Goal: Task Accomplishment & Management: Use online tool/utility

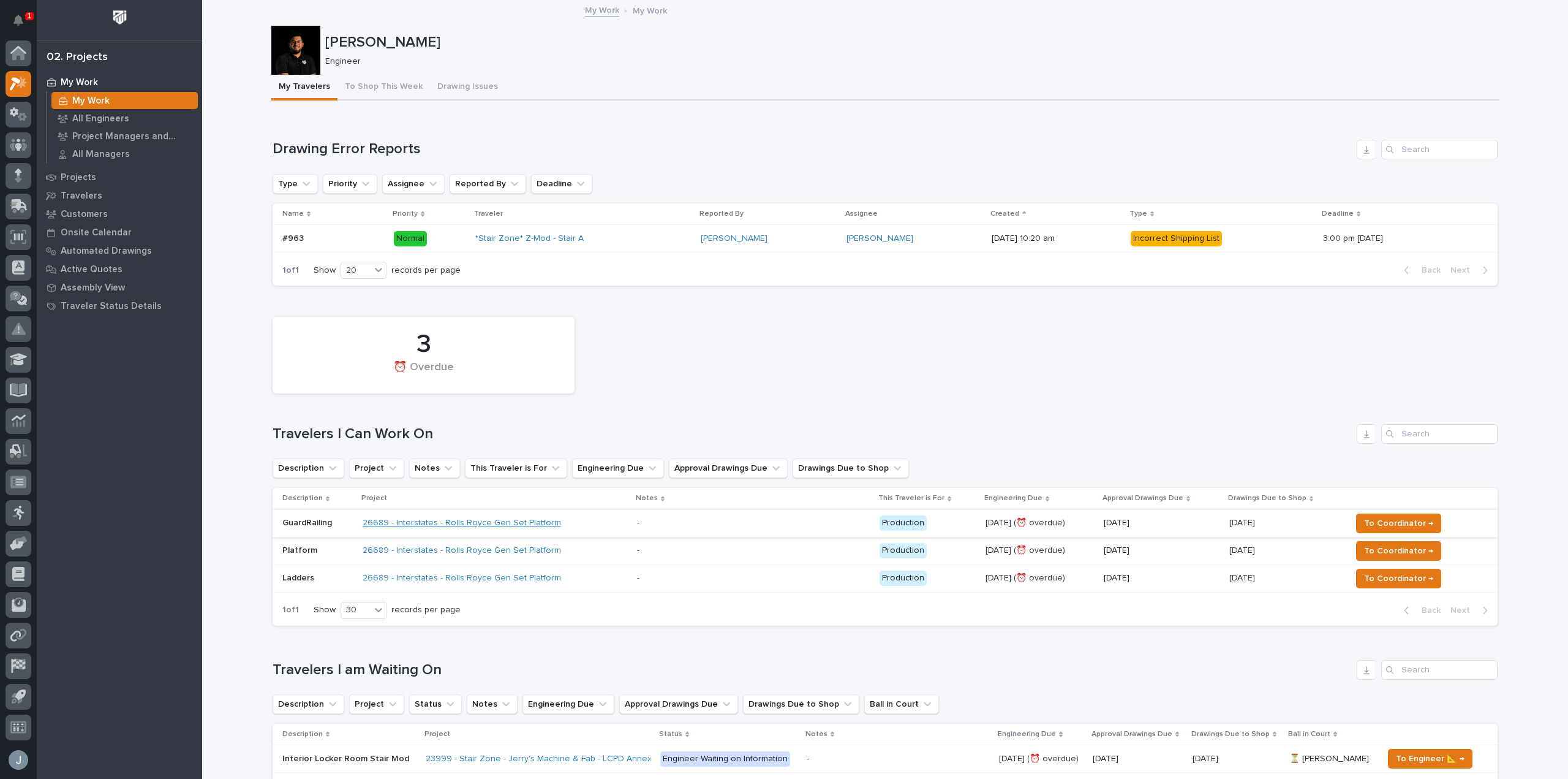
click at [523, 521] on link "26689 - Interstates - Rolls Royce Gen Set Platform" at bounding box center [462, 523] width 199 height 11
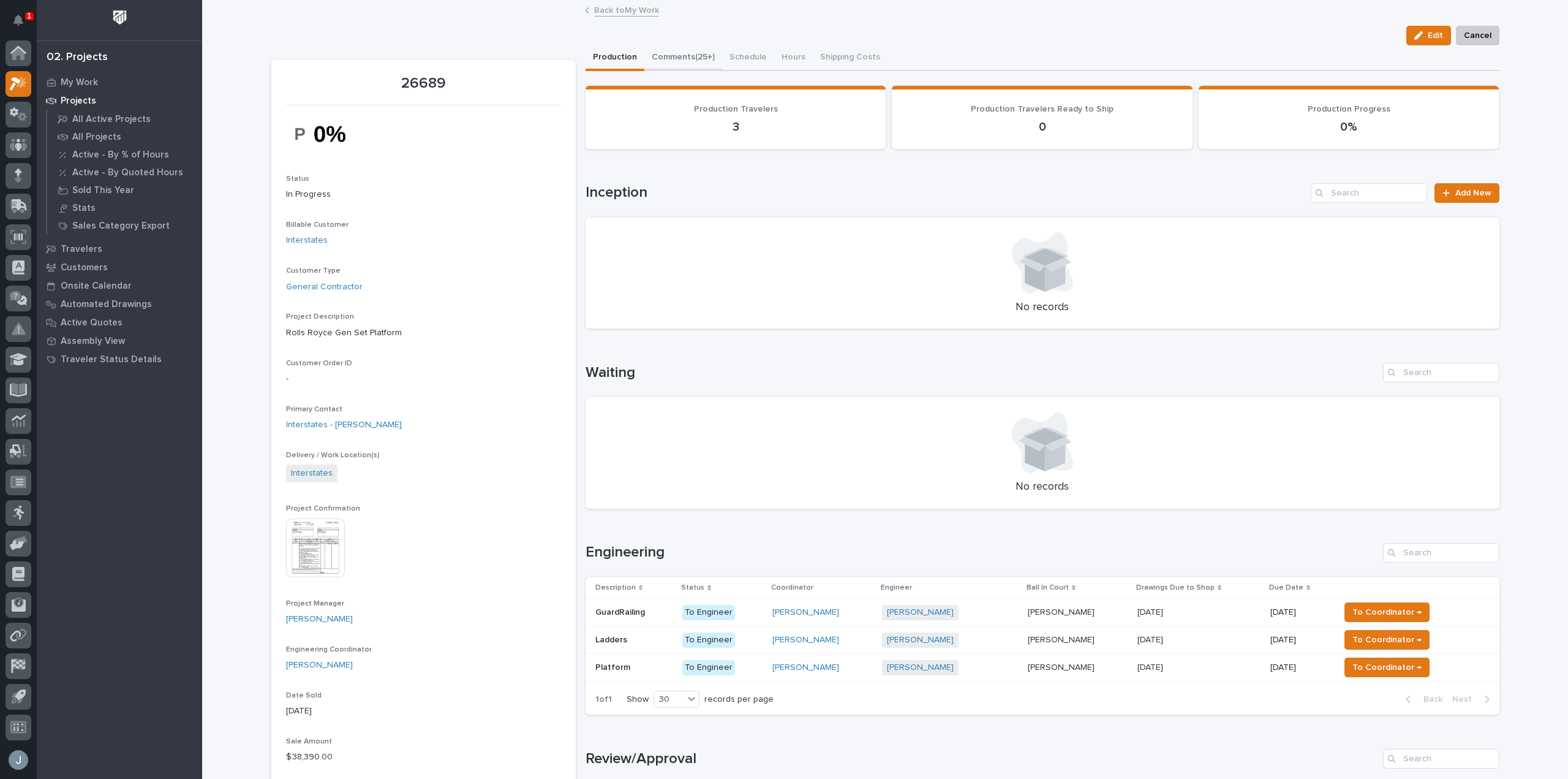
click at [690, 59] on button "Comments (25+)" at bounding box center [684, 57] width 78 height 26
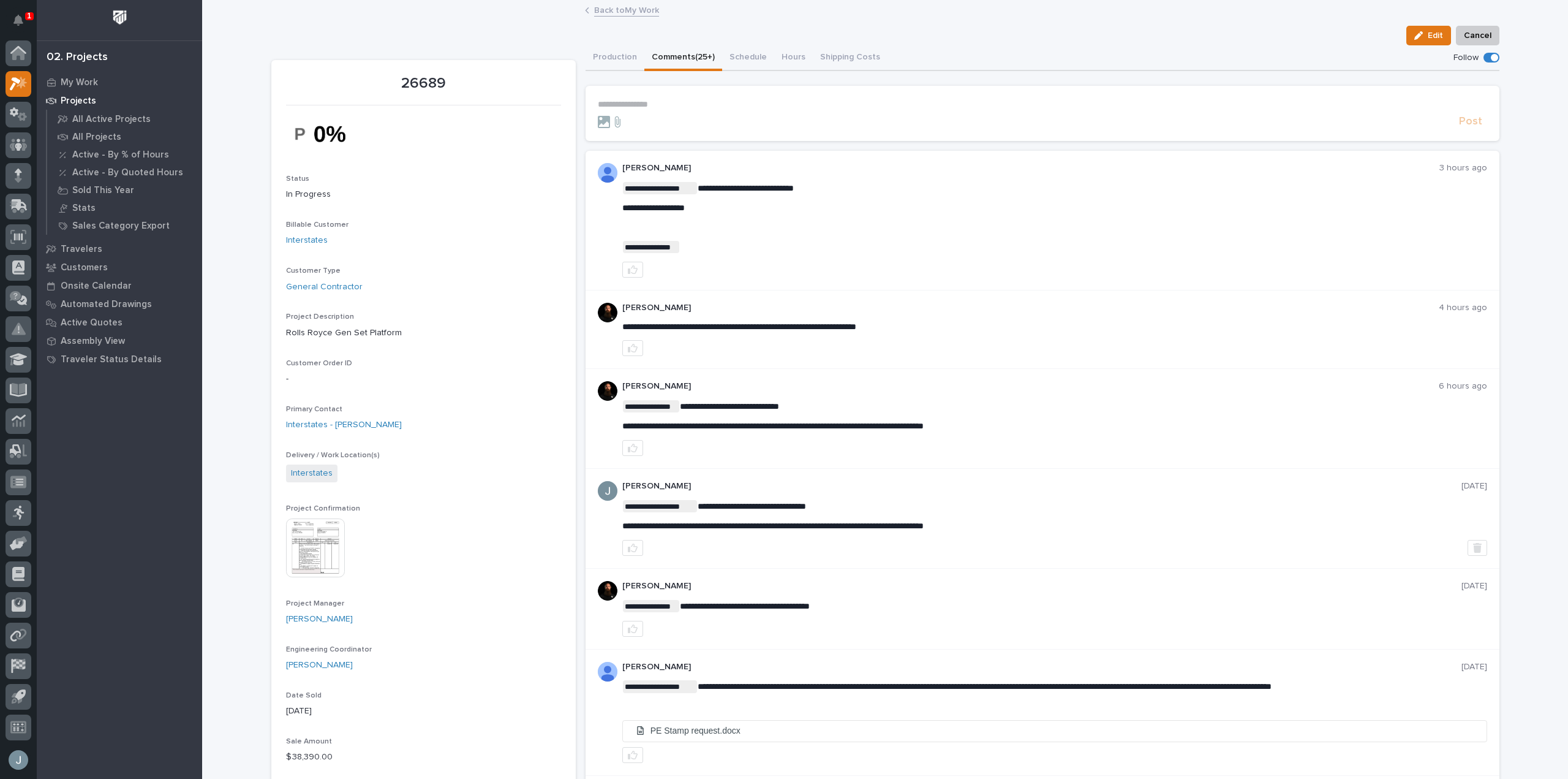
click at [666, 111] on form "**********" at bounding box center [1042, 113] width 889 height 29
click at [670, 106] on p "**********" at bounding box center [1042, 104] width 889 height 11
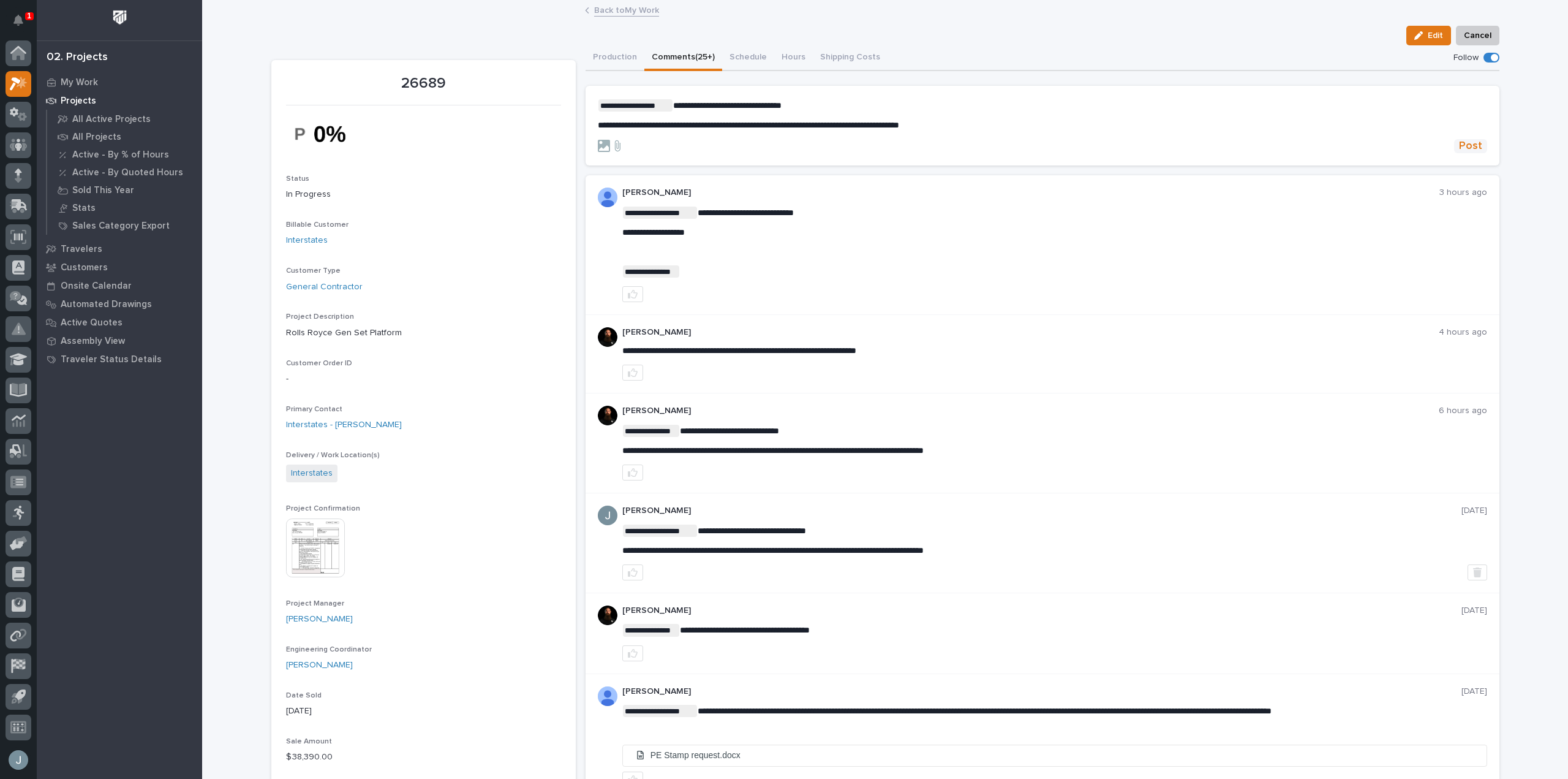
click at [1476, 141] on span "Post" at bounding box center [1471, 146] width 23 height 14
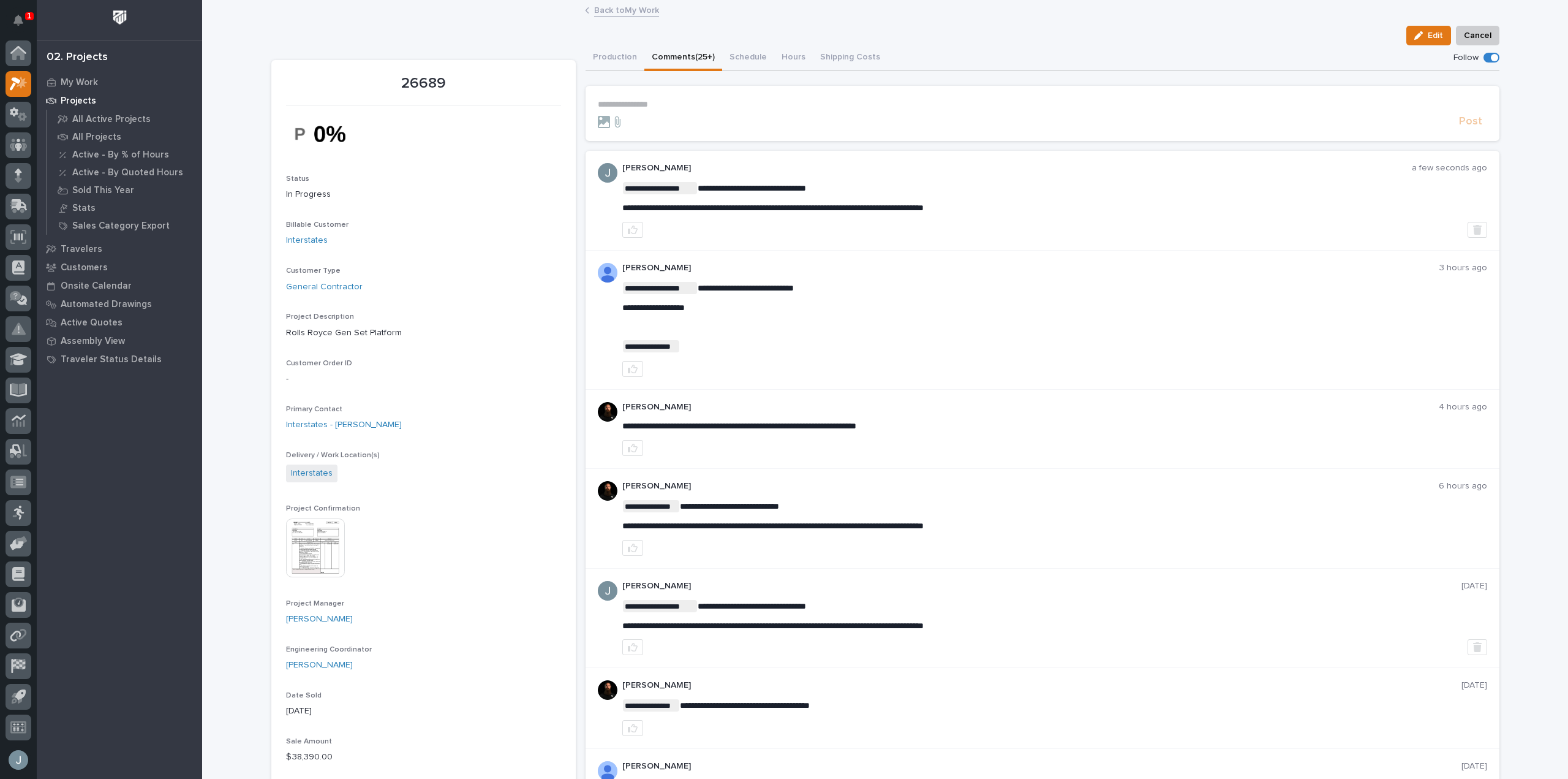
click at [76, 92] on div "Projects" at bounding box center [119, 100] width 159 height 17
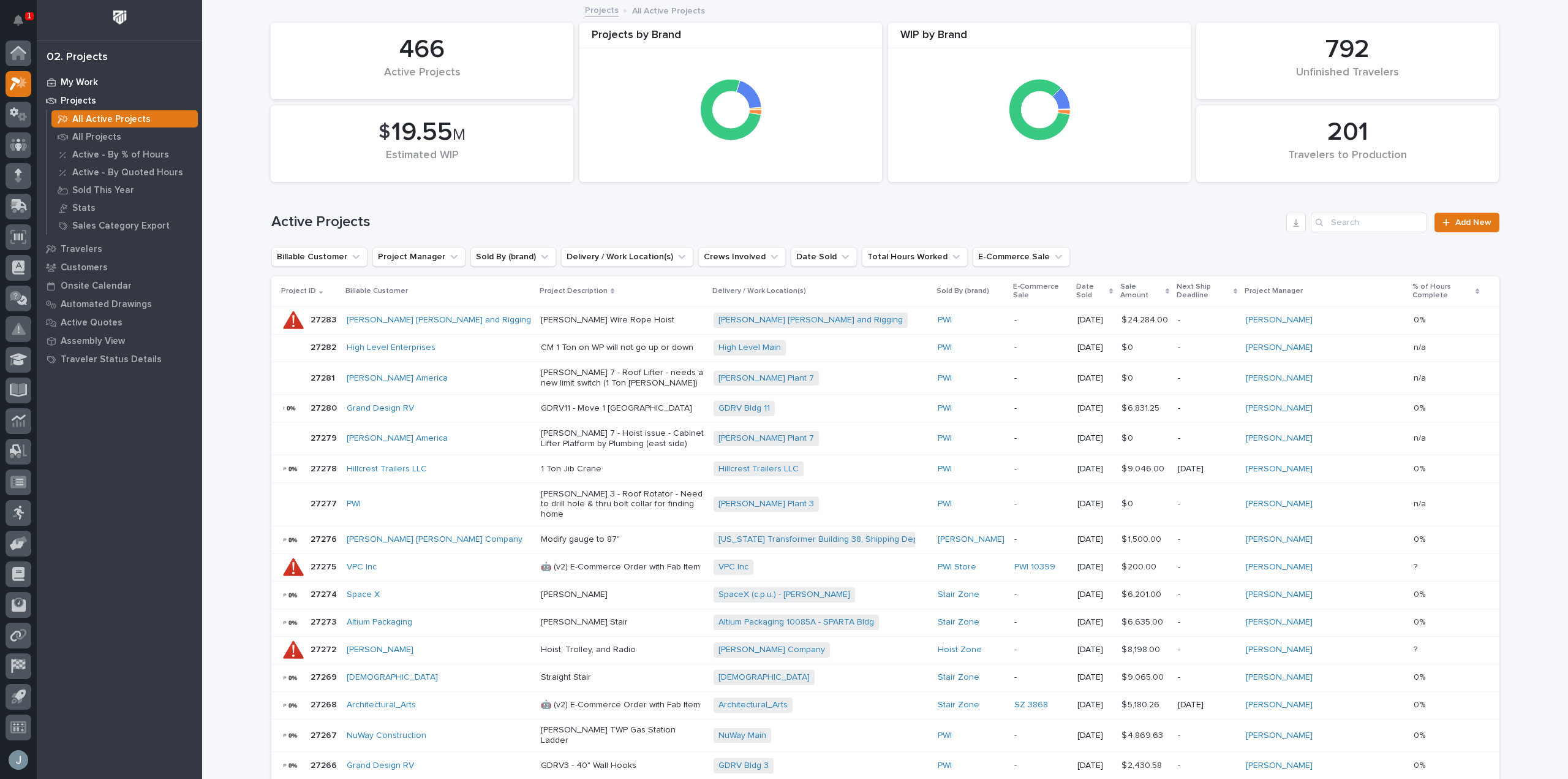
click at [91, 81] on p "My Work" at bounding box center [79, 82] width 37 height 11
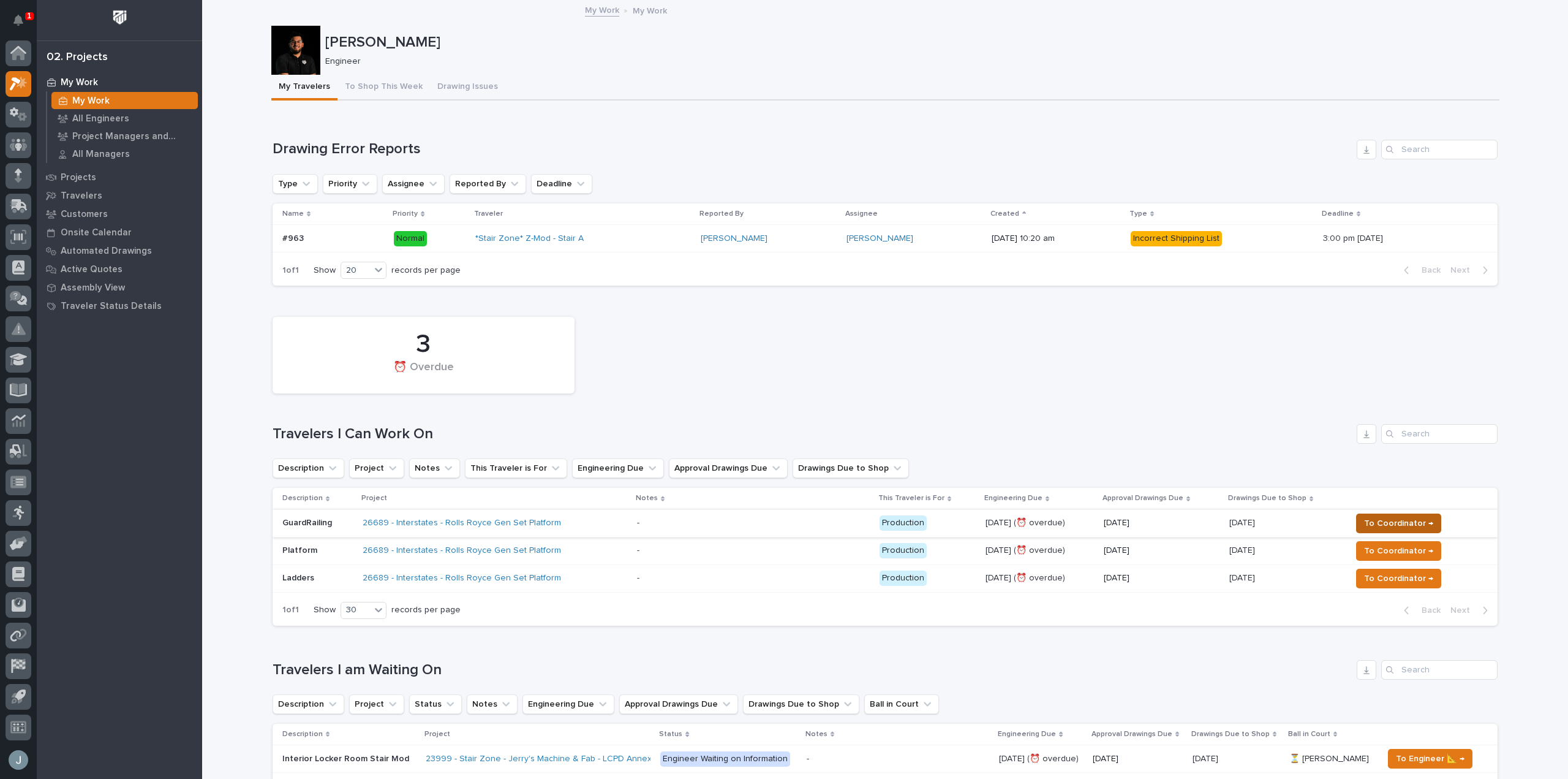
click at [1419, 522] on span "To Coordinator →" at bounding box center [1398, 523] width 69 height 15
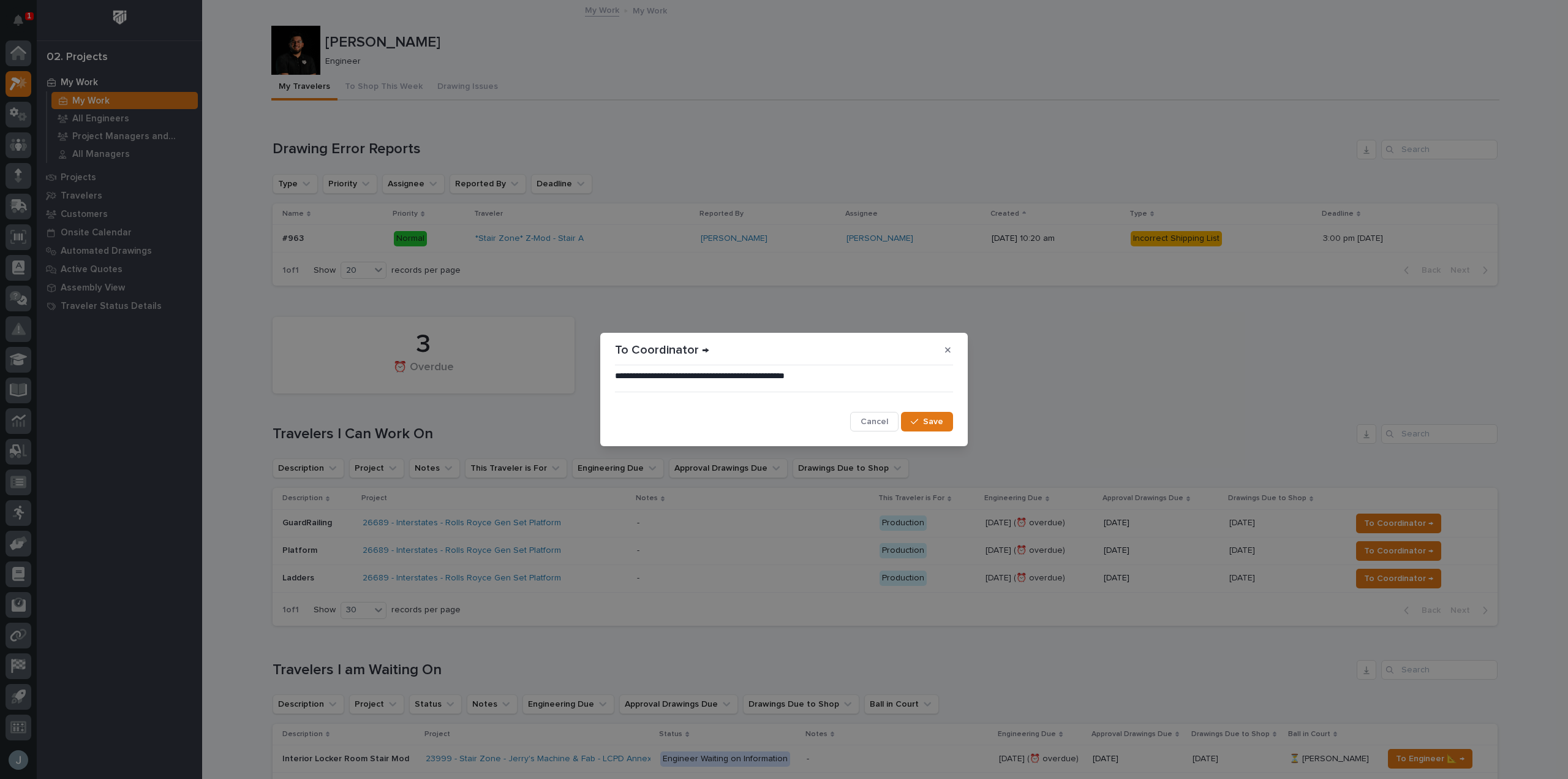
click at [940, 424] on span "Save" at bounding box center [933, 421] width 20 height 11
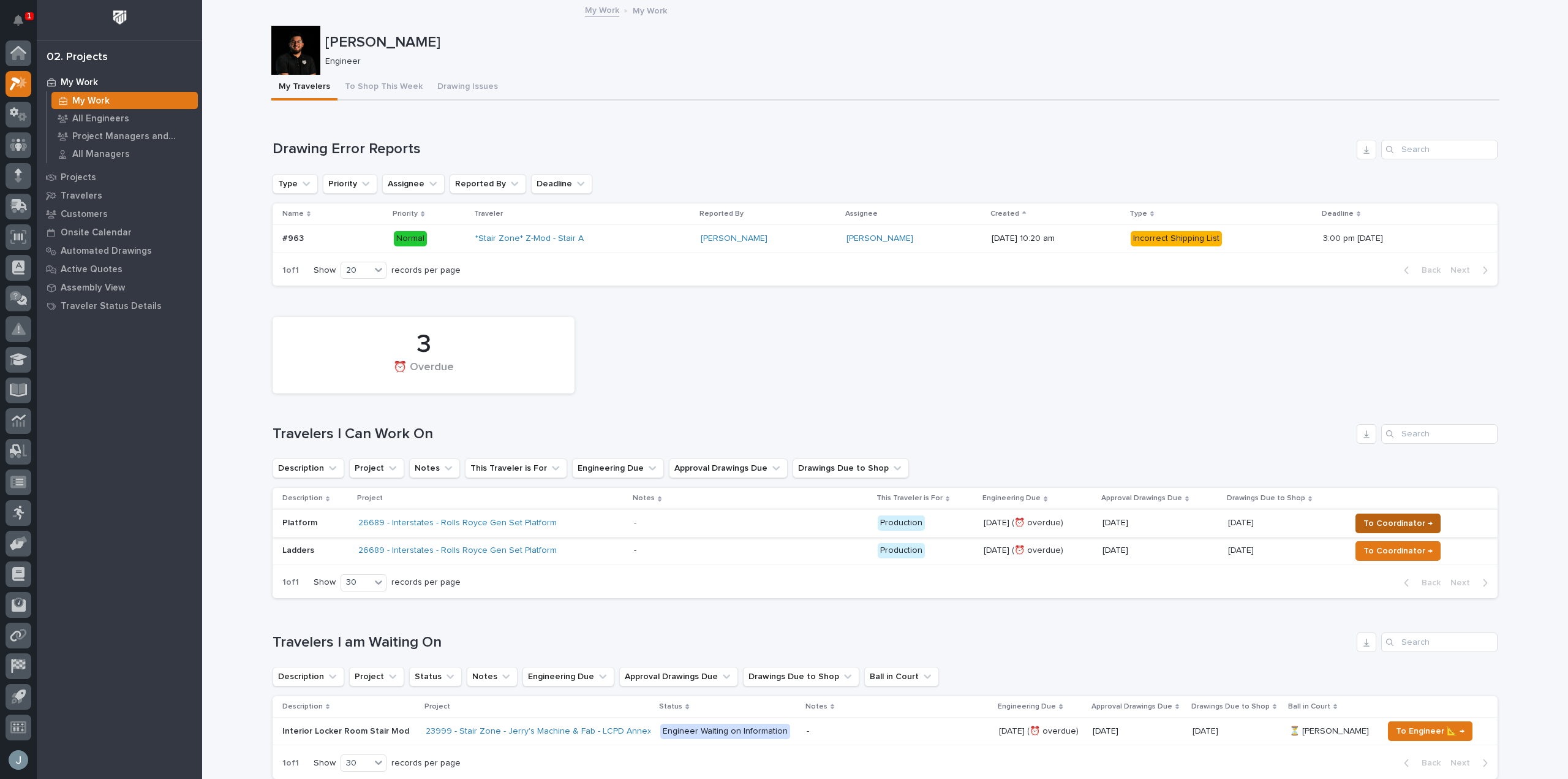
click at [1397, 520] on span "To Coordinator →" at bounding box center [1397, 523] width 69 height 15
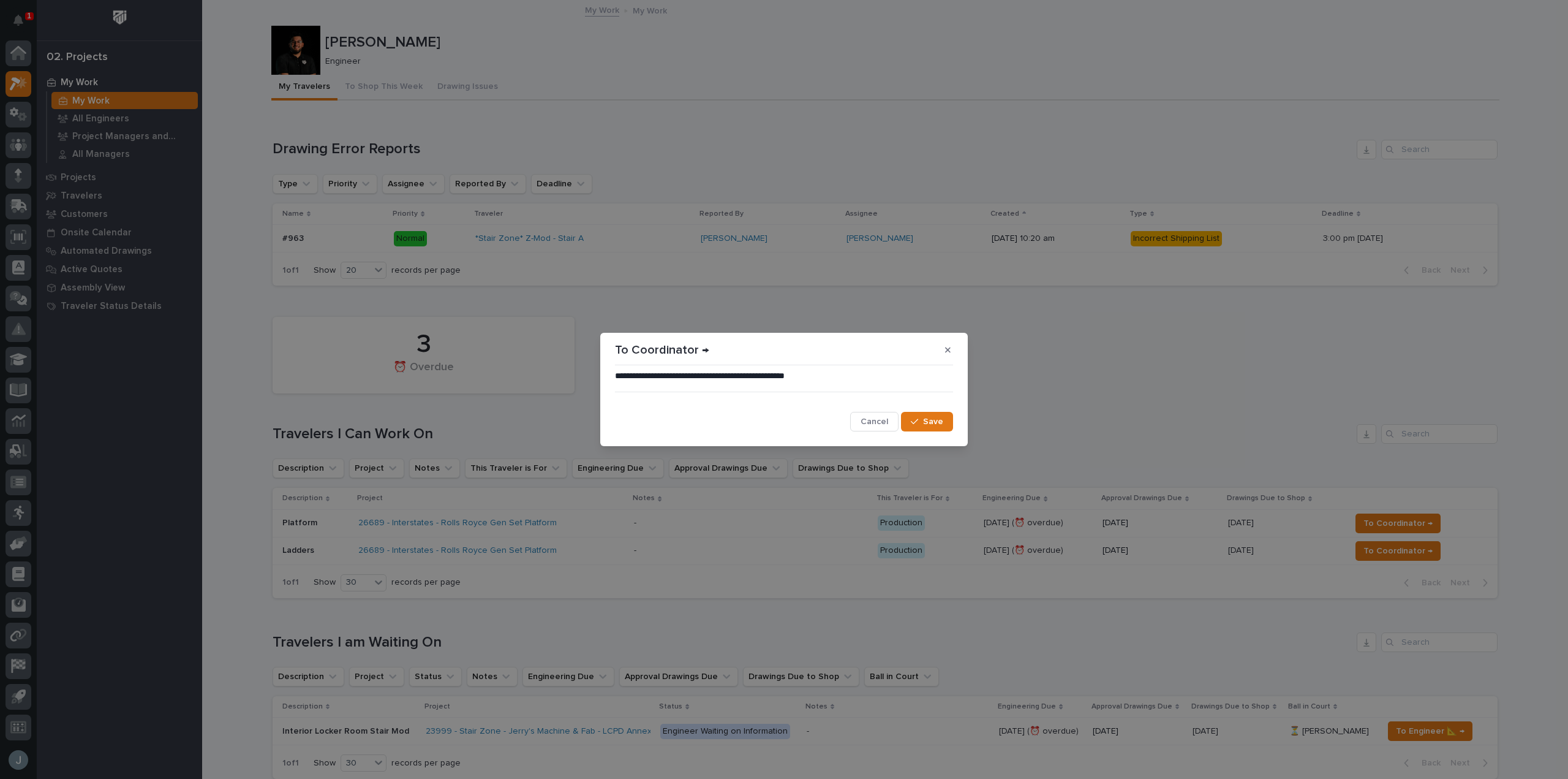
click at [937, 419] on span "Save" at bounding box center [933, 421] width 20 height 11
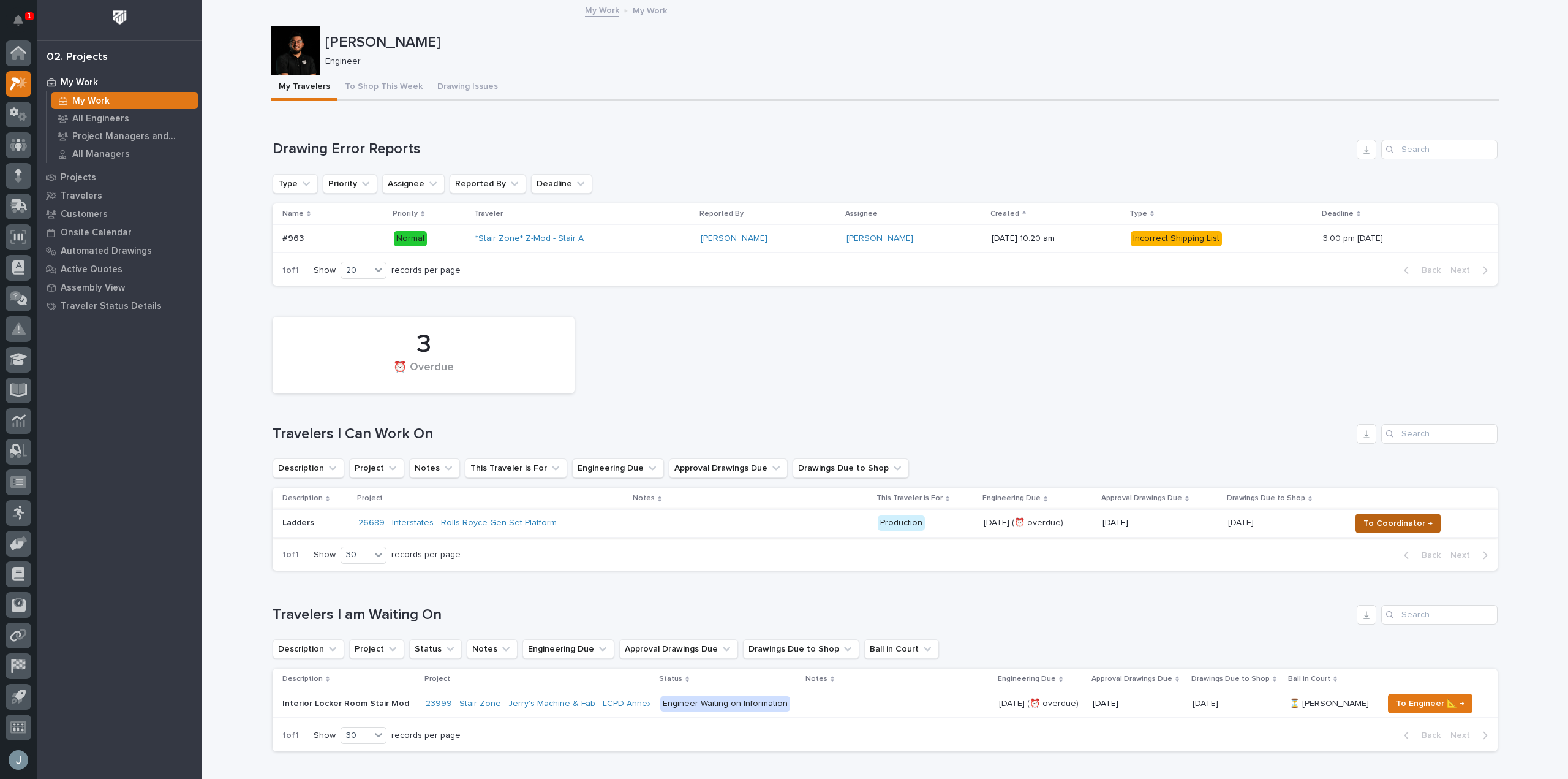
click at [1412, 528] on span "To Coordinator →" at bounding box center [1397, 523] width 69 height 15
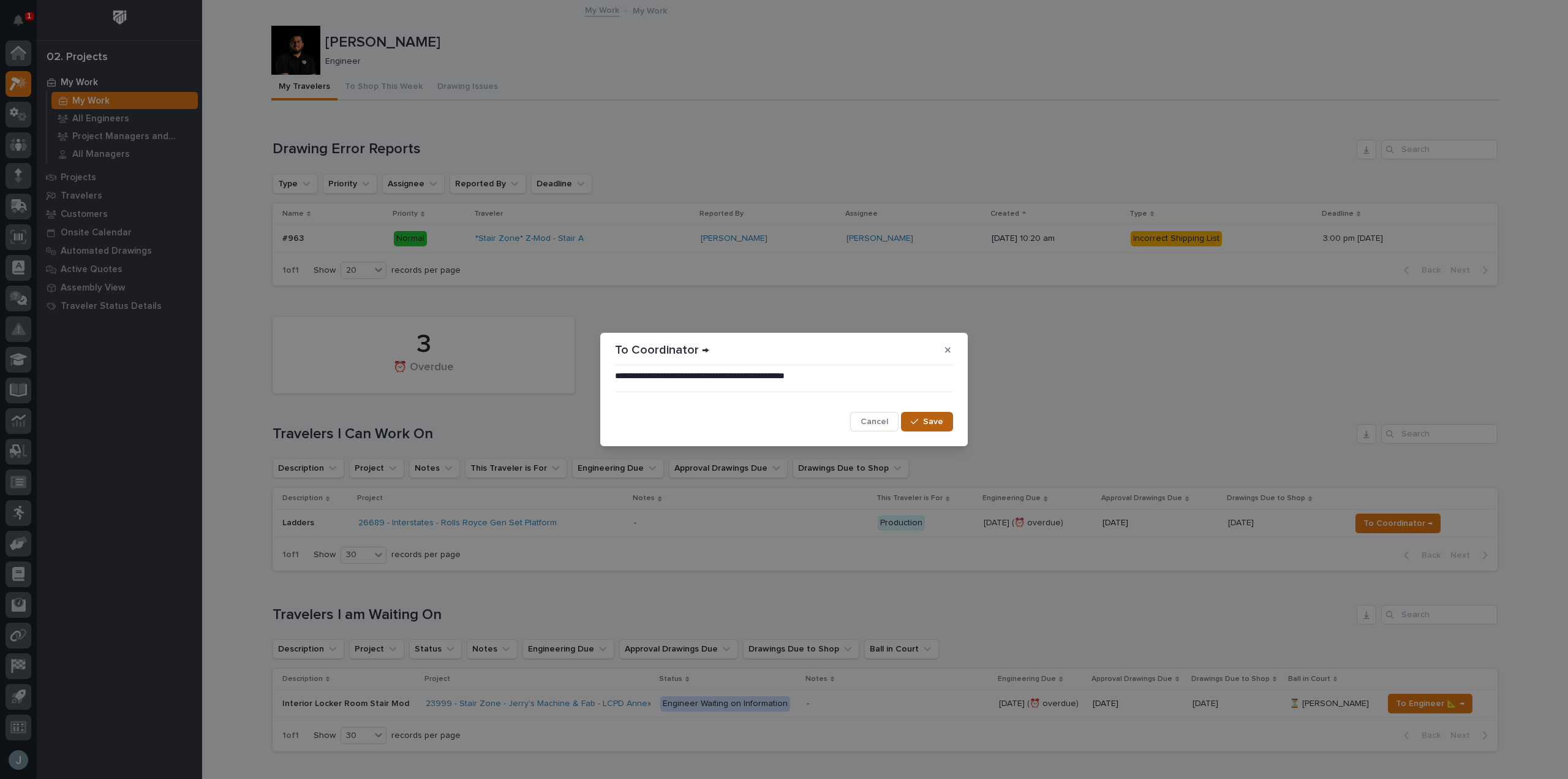
click at [933, 419] on span "Save" at bounding box center [933, 421] width 20 height 11
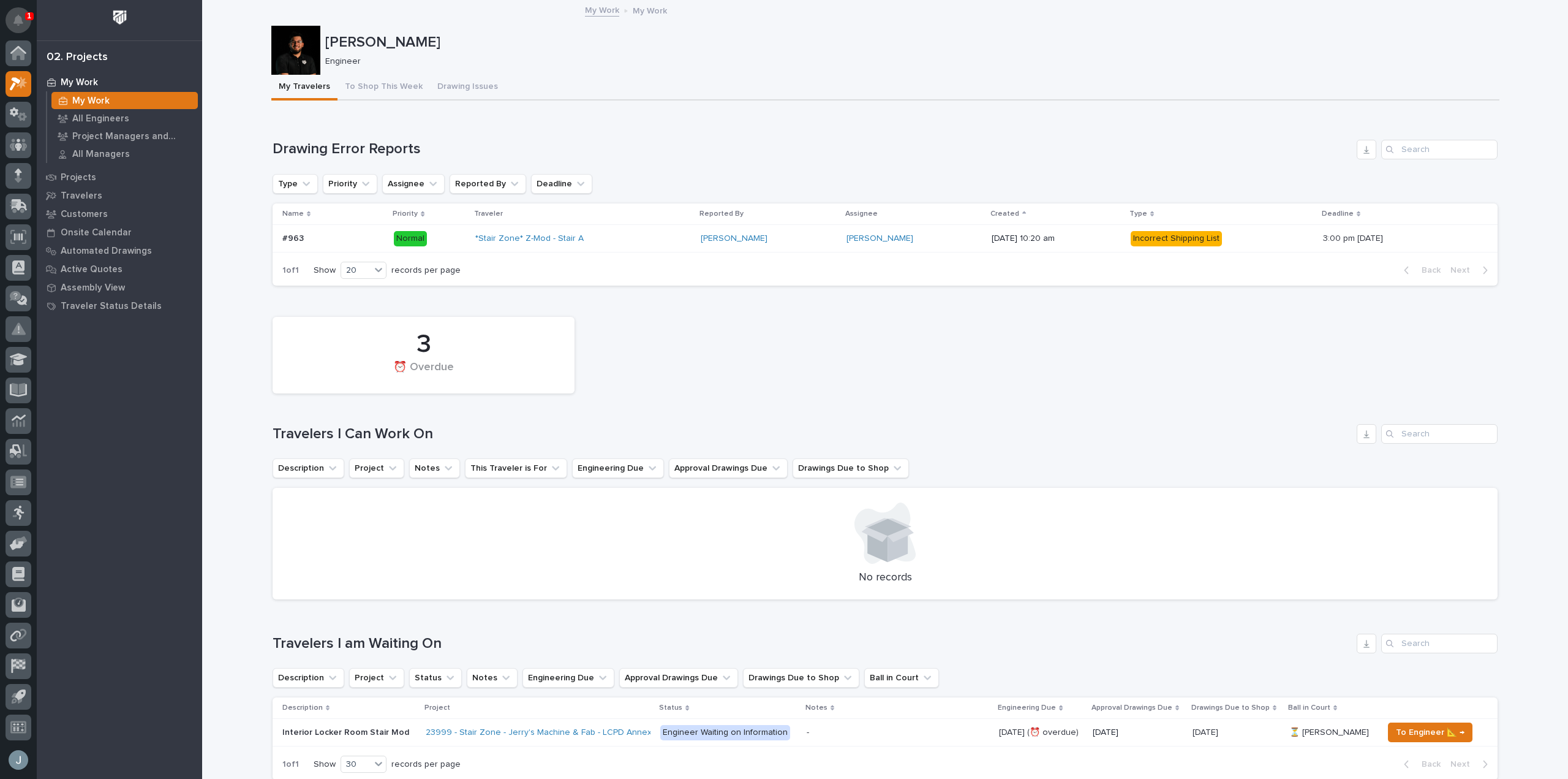
click at [25, 27] on button "Notifications" at bounding box center [18, 20] width 26 height 26
click at [24, 25] on button "Notifications" at bounding box center [18, 20] width 26 height 26
